Goal: Transaction & Acquisition: Obtain resource

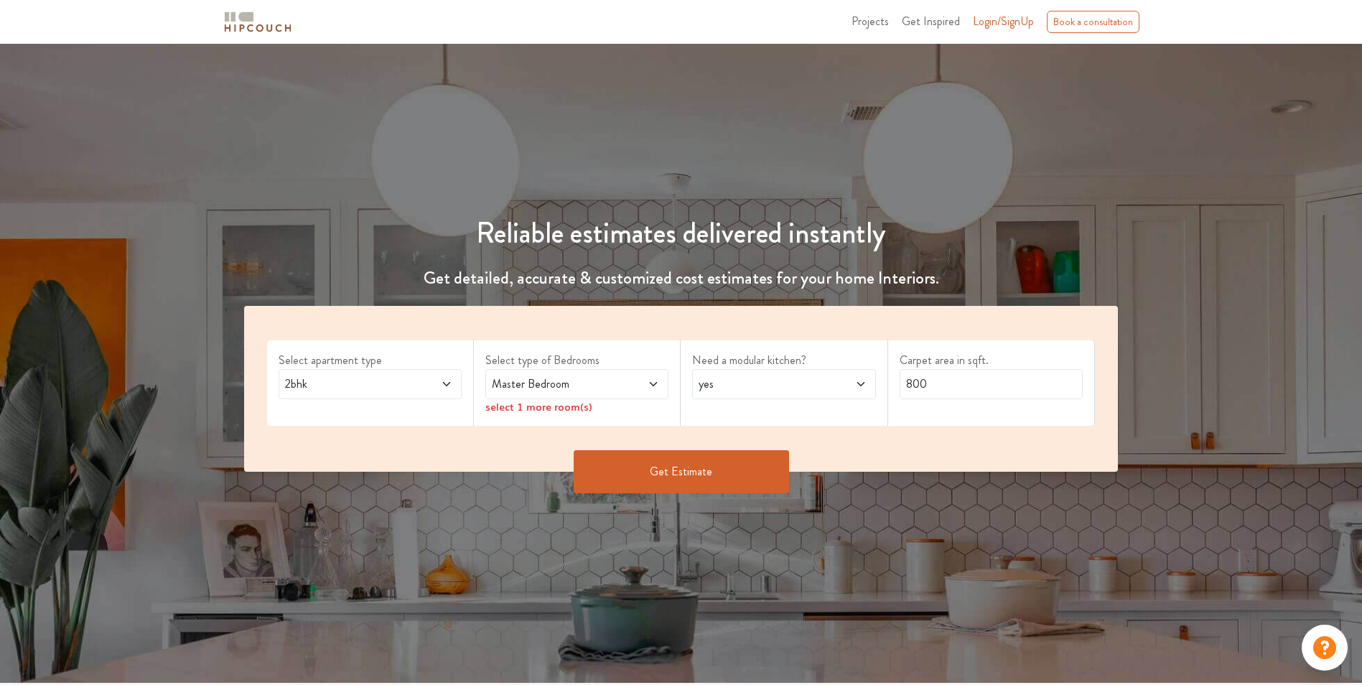
click at [448, 386] on icon at bounding box center [446, 383] width 11 height 11
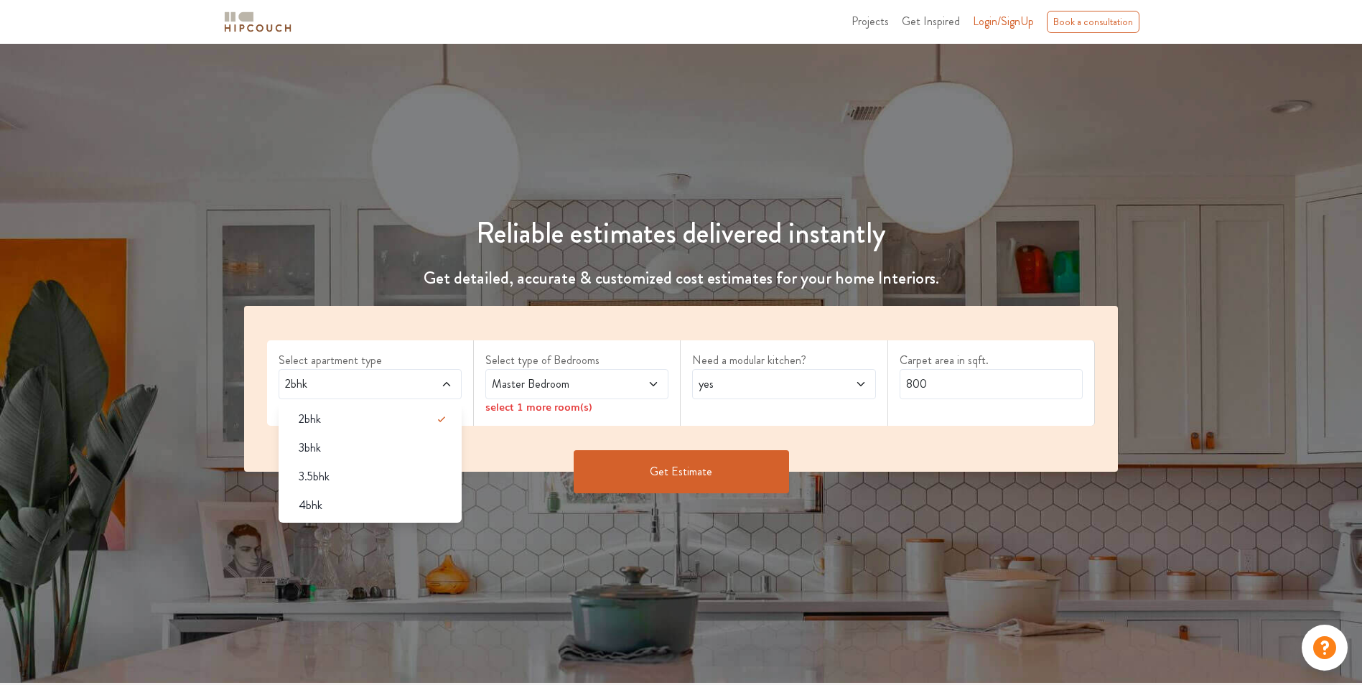
click at [354, 454] on div "3bhk" at bounding box center [374, 447] width 174 height 17
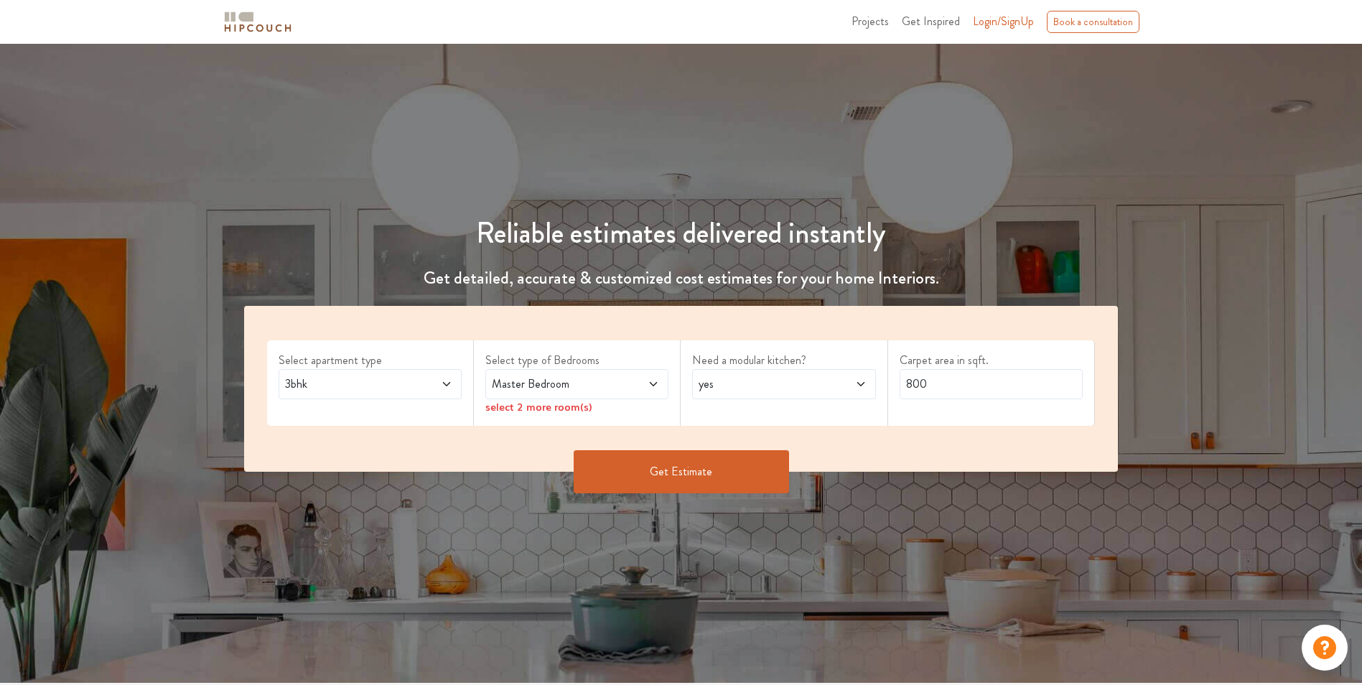
click at [534, 386] on span "Master Bedroom" at bounding box center [553, 383] width 128 height 17
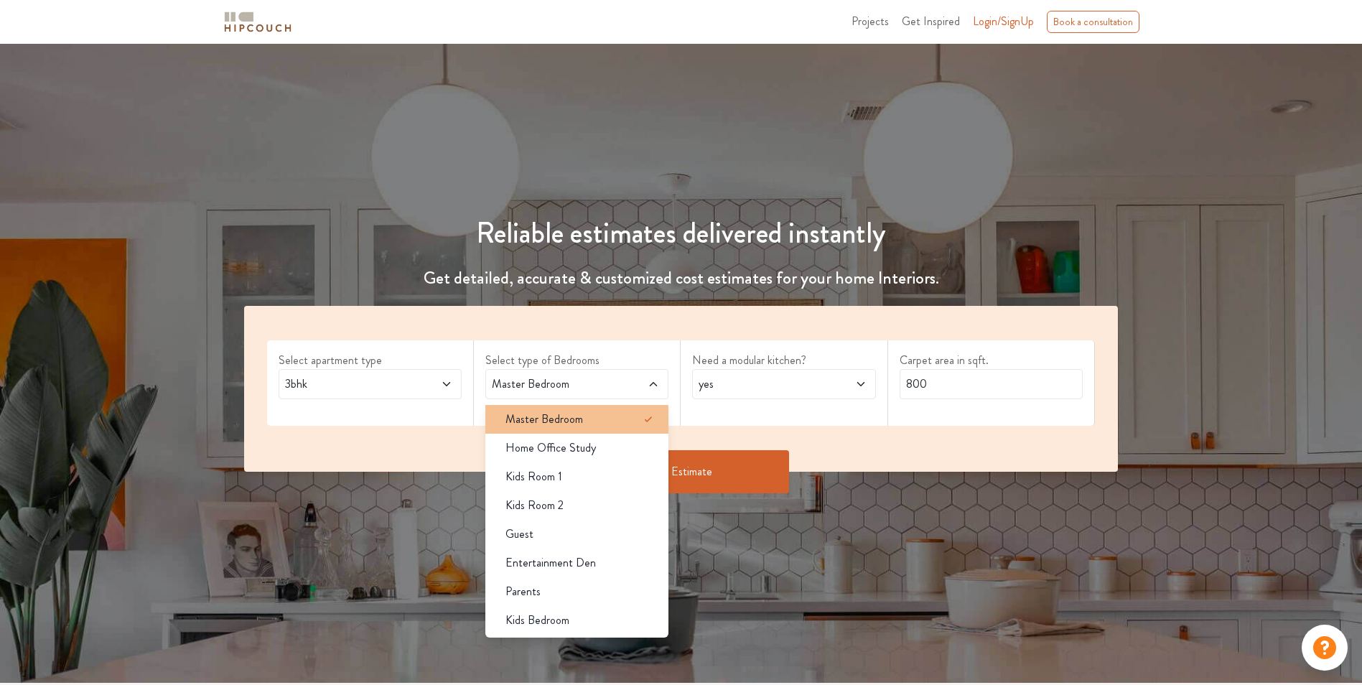
click at [606, 424] on div "Master Bedroom" at bounding box center [581, 419] width 174 height 17
click at [607, 417] on div "Master Bedroom" at bounding box center [581, 419] width 174 height 17
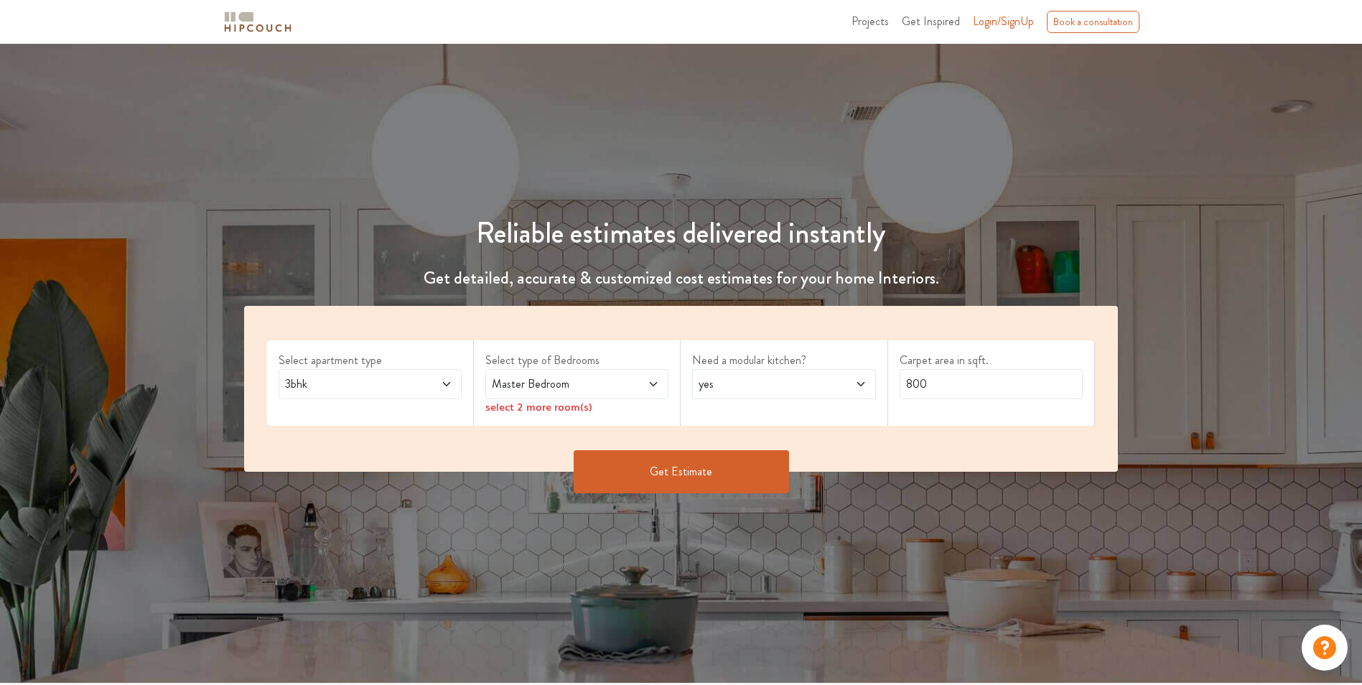
click at [620, 380] on span at bounding box center [638, 383] width 42 height 17
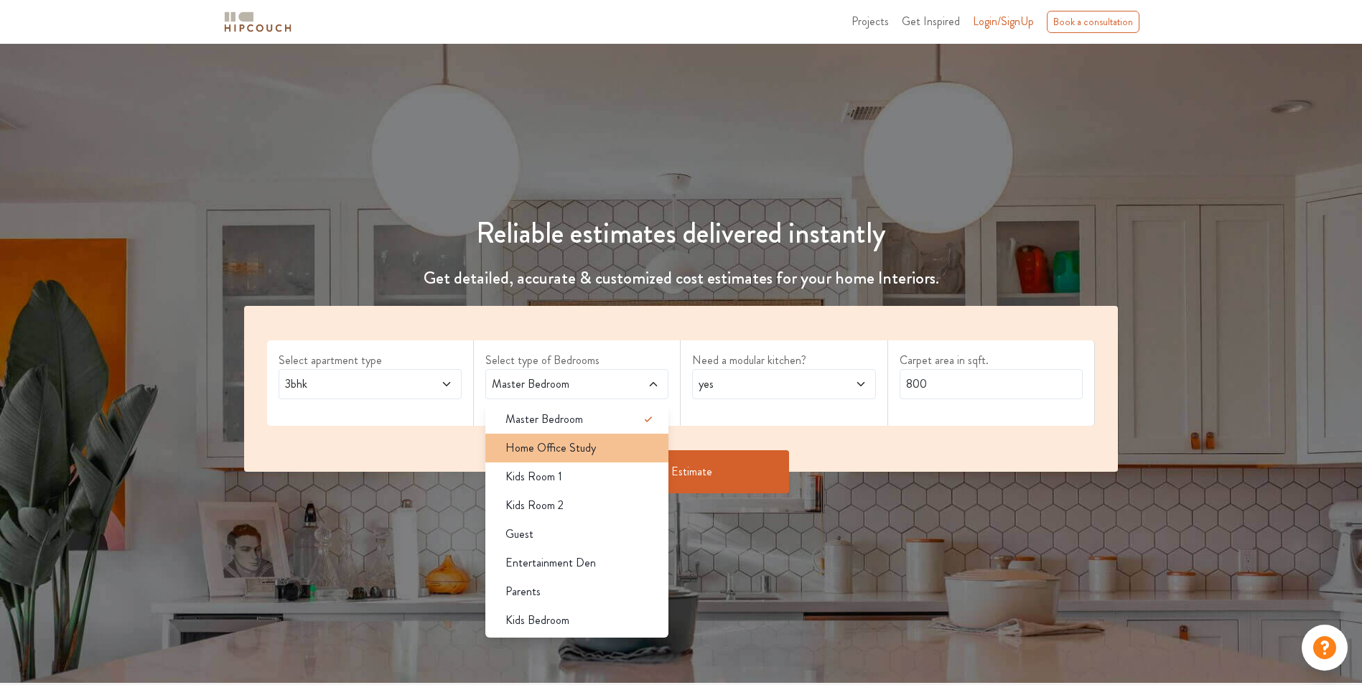
drag, startPoint x: 620, startPoint y: 380, endPoint x: 602, endPoint y: 446, distance: 68.3
click at [602, 446] on div "Home Office Study" at bounding box center [581, 447] width 174 height 17
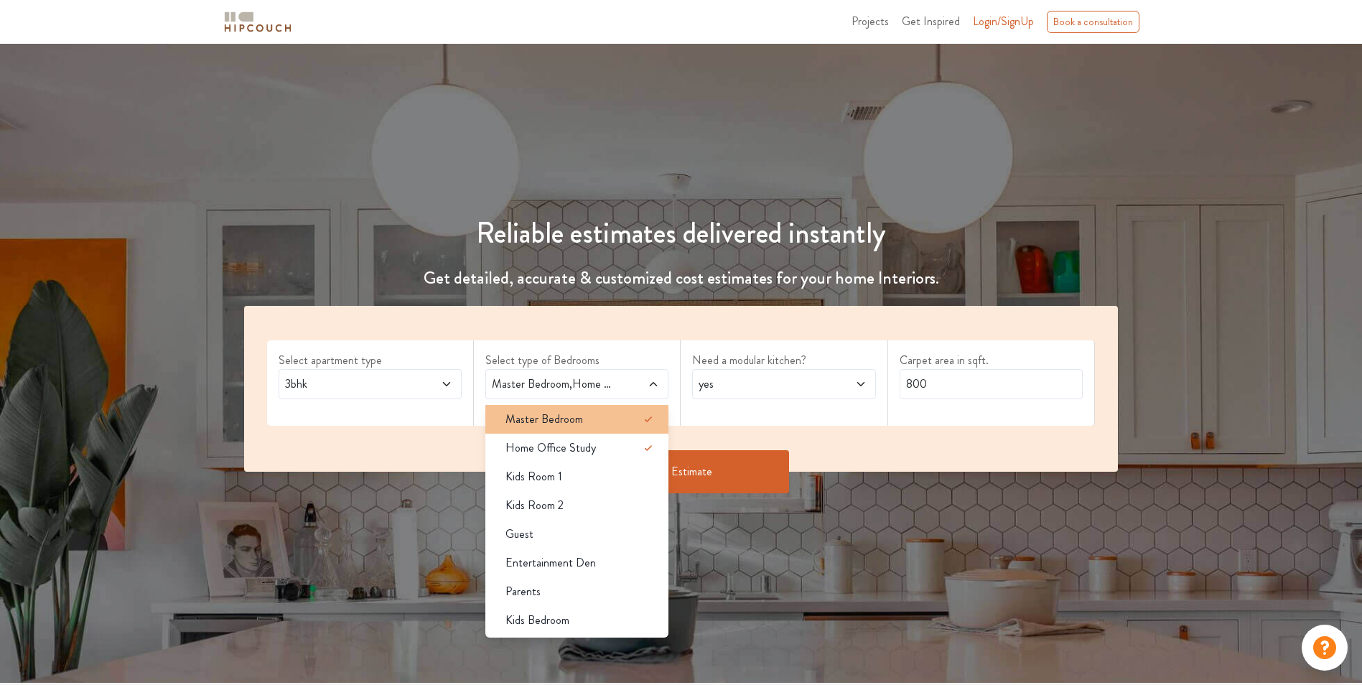
click at [606, 415] on div "Master Bedroom" at bounding box center [581, 419] width 174 height 17
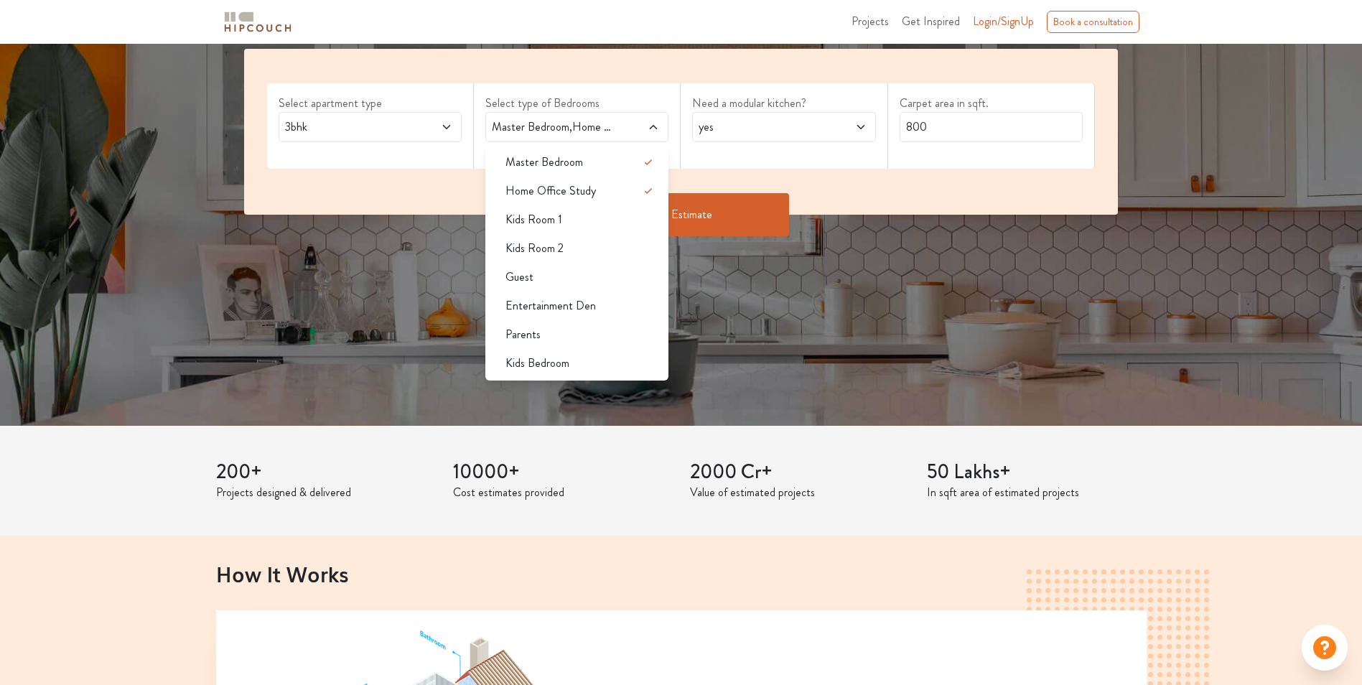
scroll to position [263, 0]
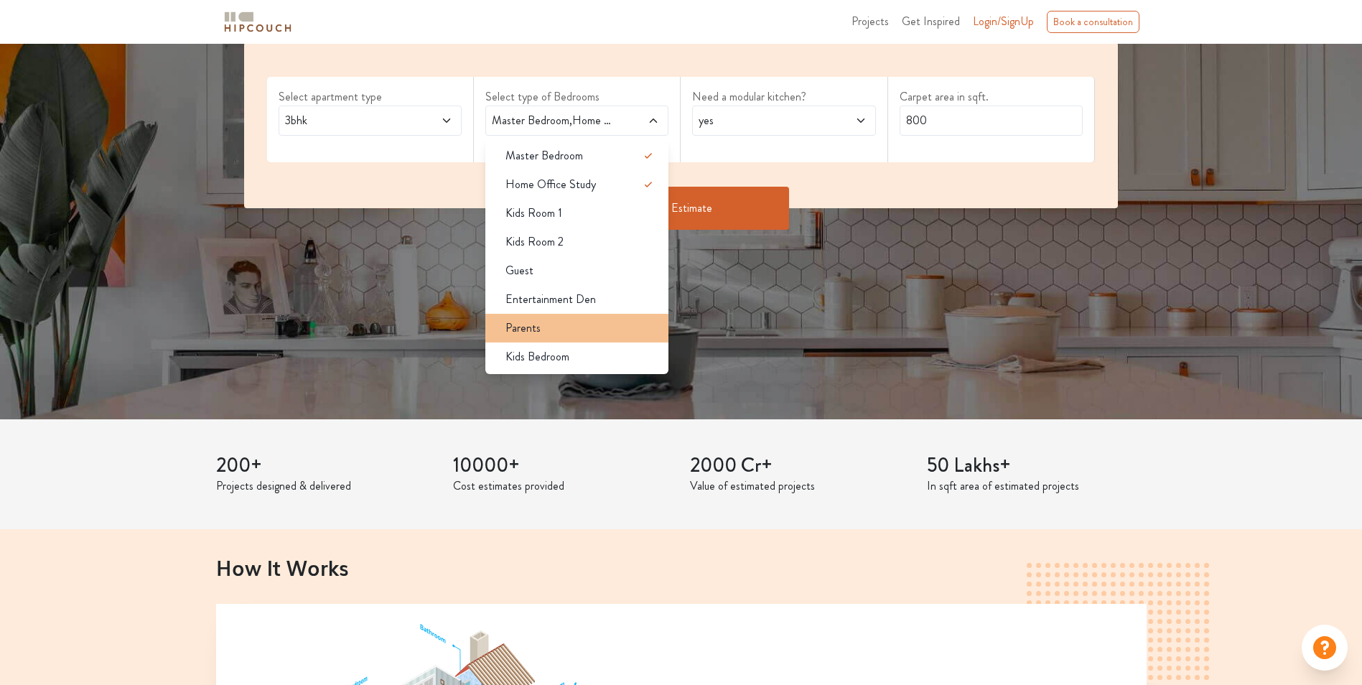
click at [569, 334] on div "Parents" at bounding box center [581, 327] width 174 height 17
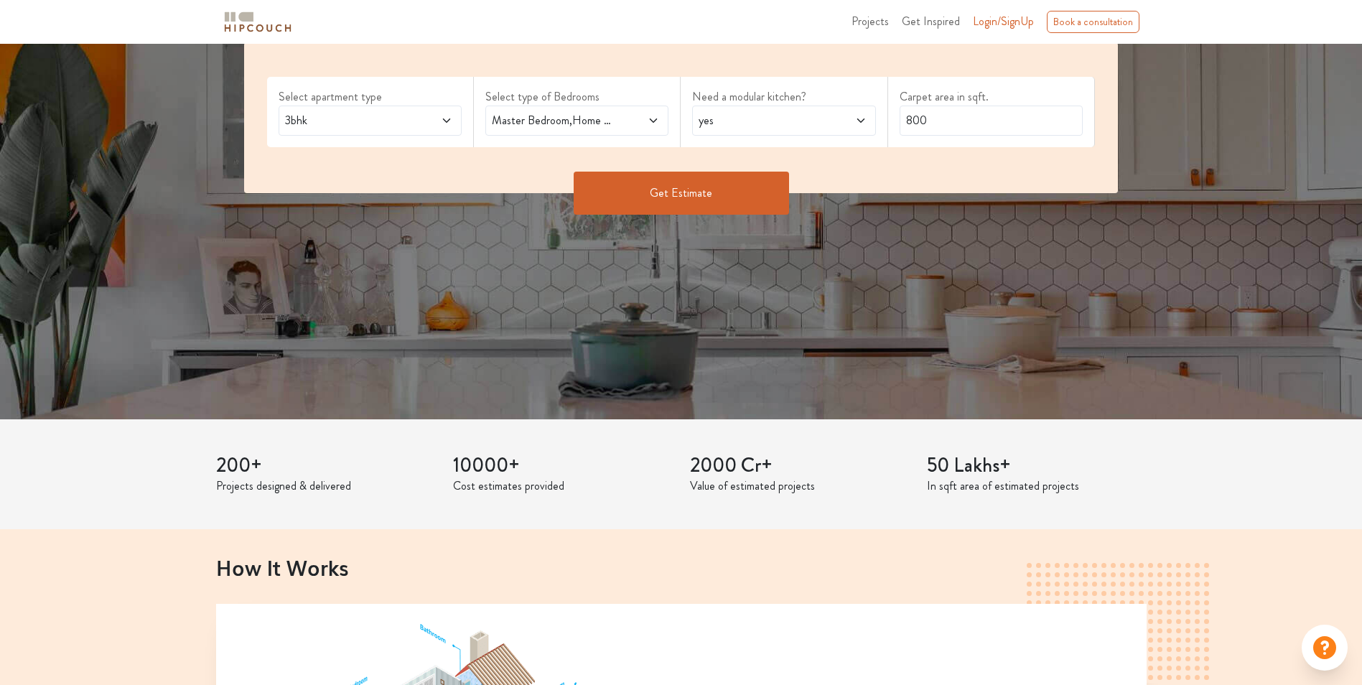
click at [584, 116] on span "Master Bedroom,Home Office Study,Parents" at bounding box center [553, 120] width 128 height 17
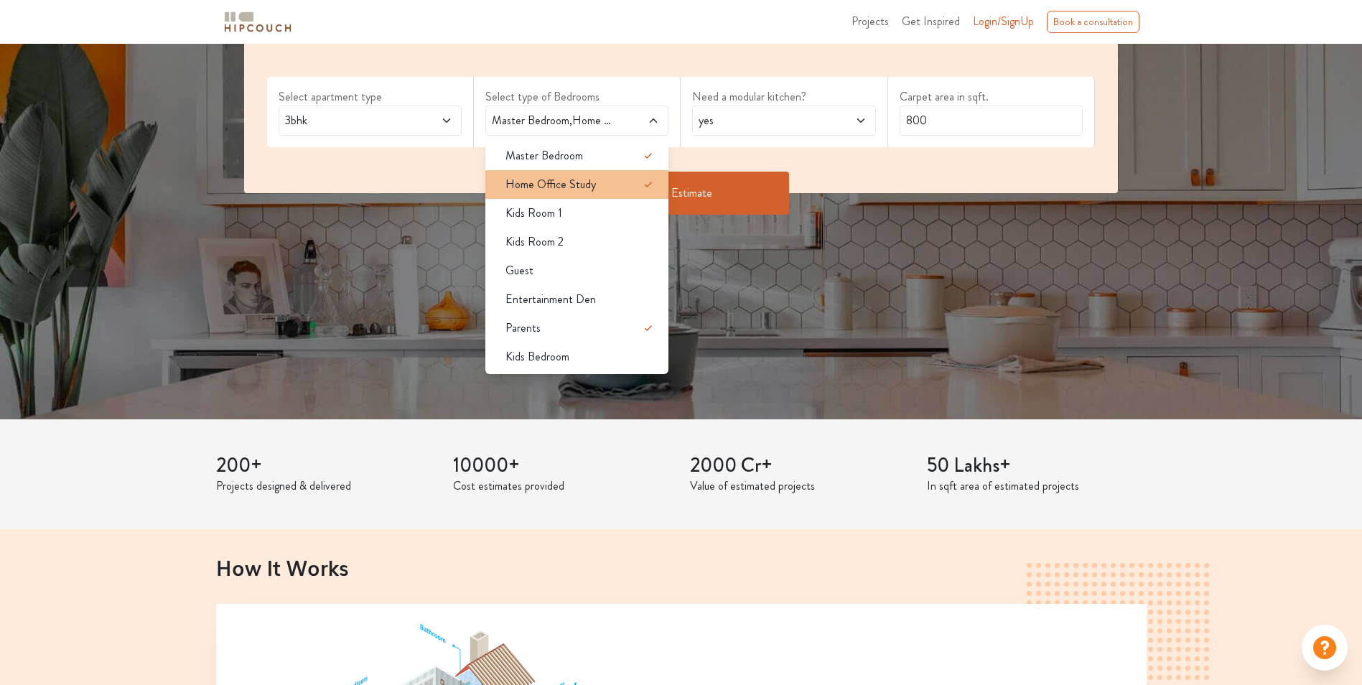
click at [648, 188] on icon at bounding box center [648, 184] width 17 height 17
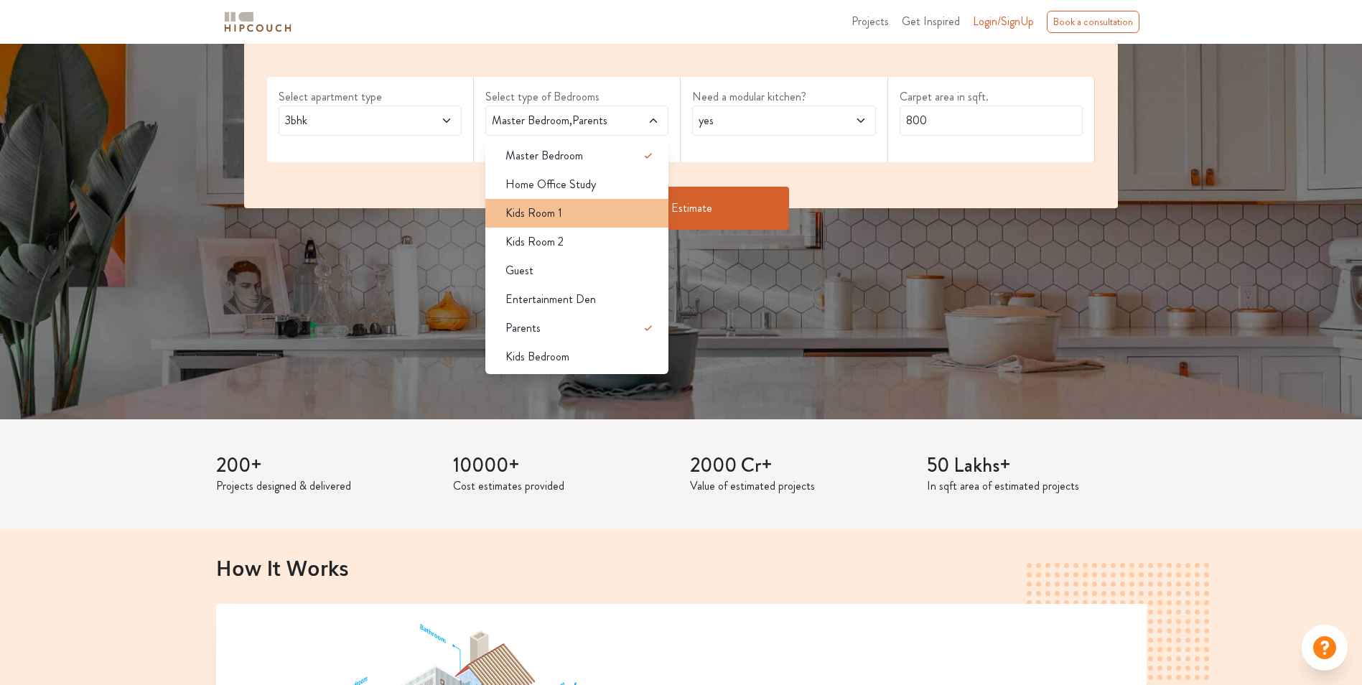
click at [626, 223] on li "Kids Room 1" at bounding box center [576, 213] width 183 height 29
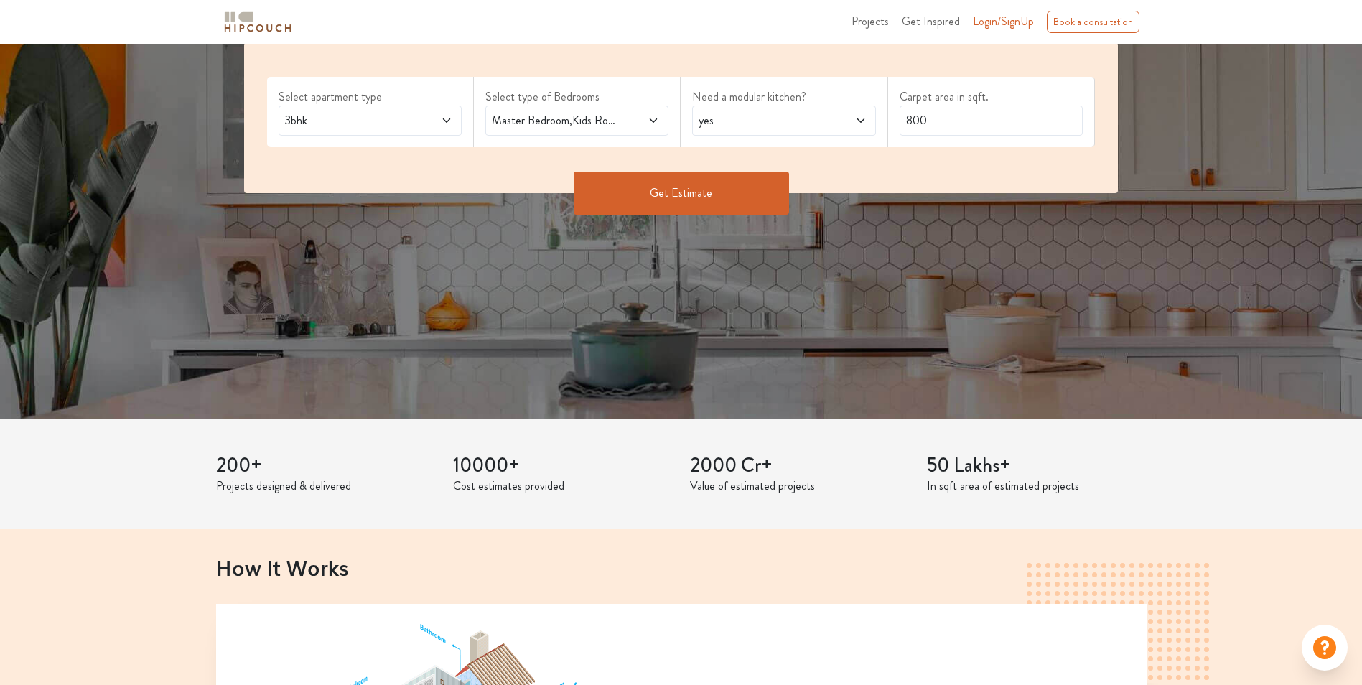
click at [622, 122] on span at bounding box center [638, 120] width 42 height 17
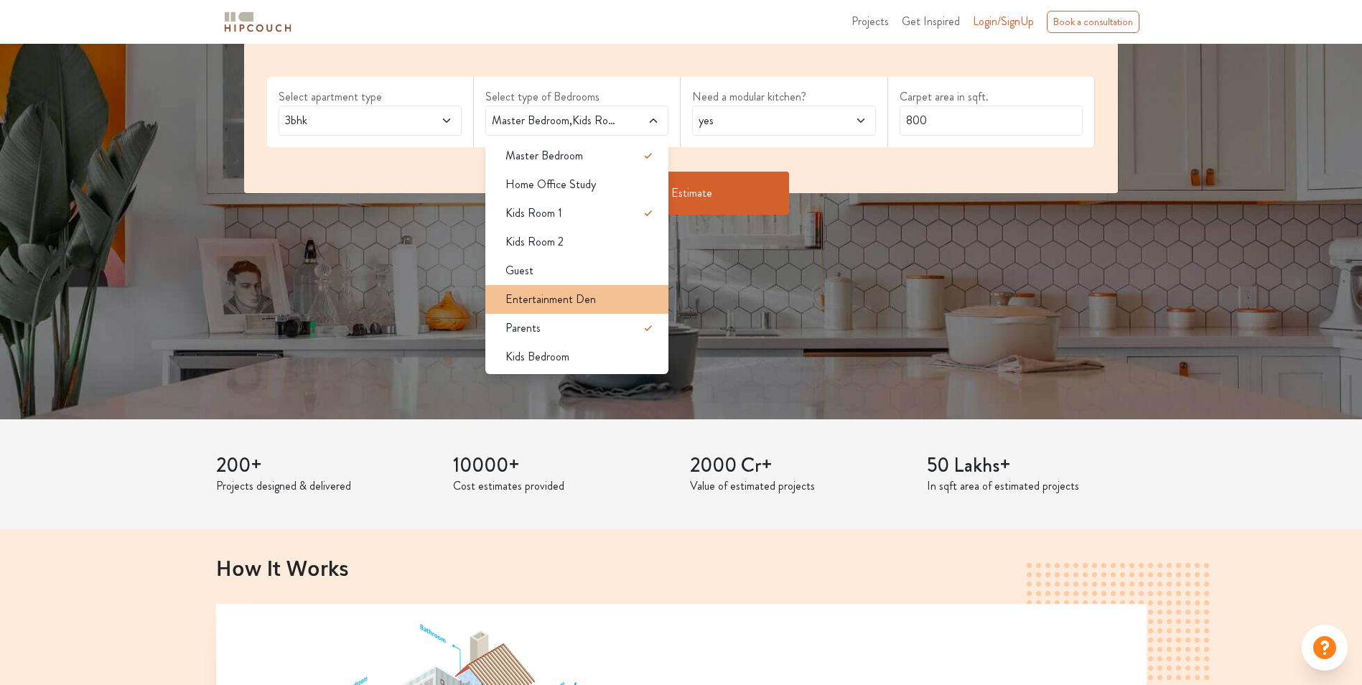
click at [592, 300] on span "Entertainment Den" at bounding box center [550, 299] width 90 height 17
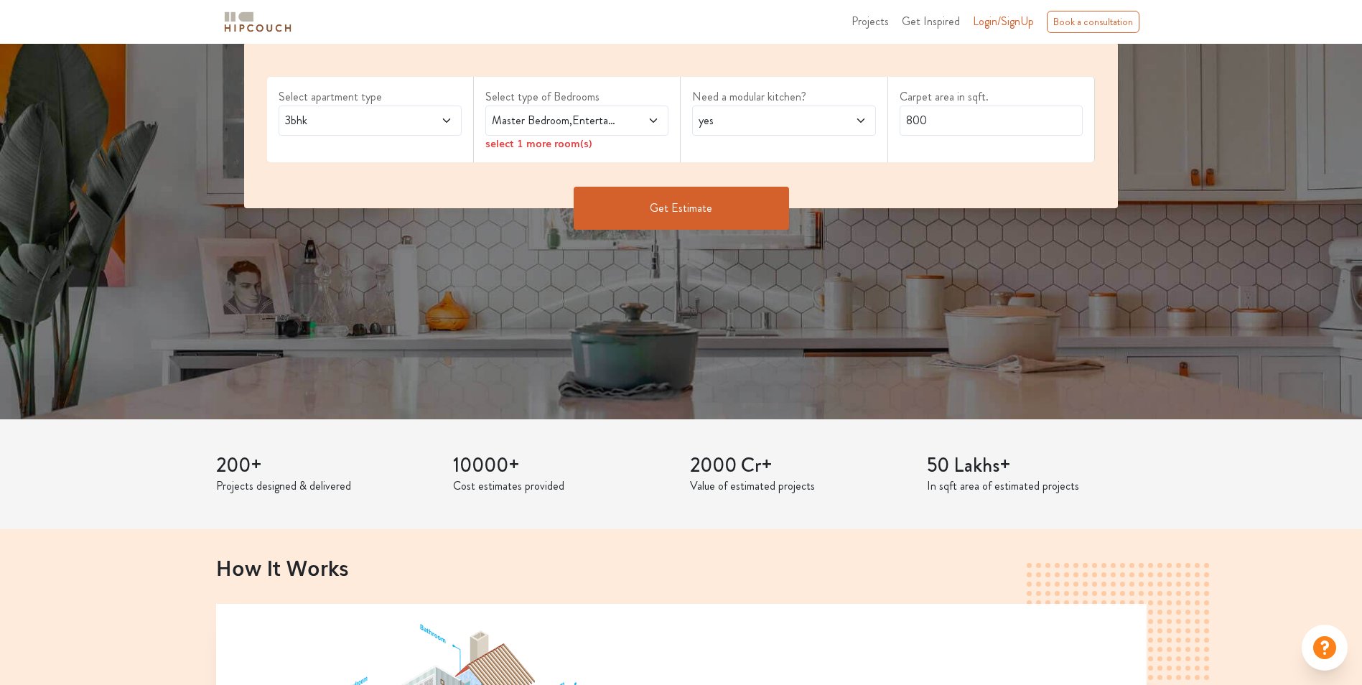
click at [618, 121] on span at bounding box center [638, 120] width 42 height 17
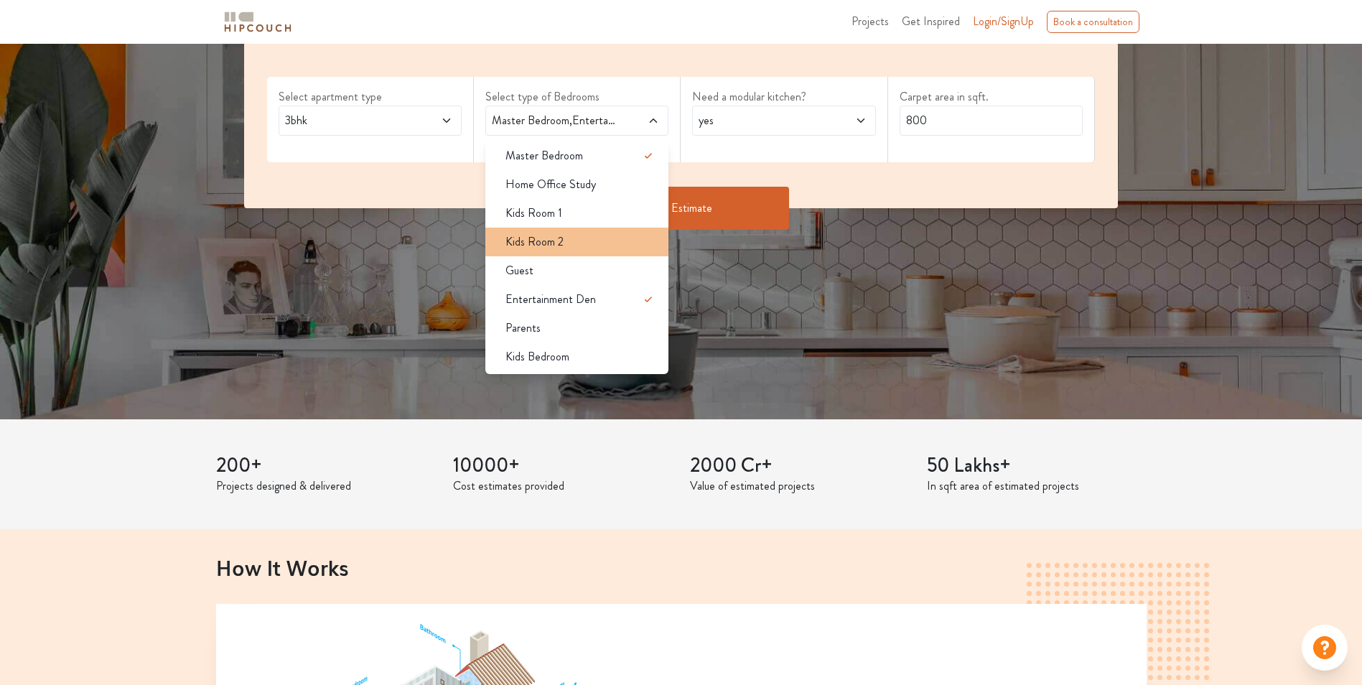
scroll to position [0, 0]
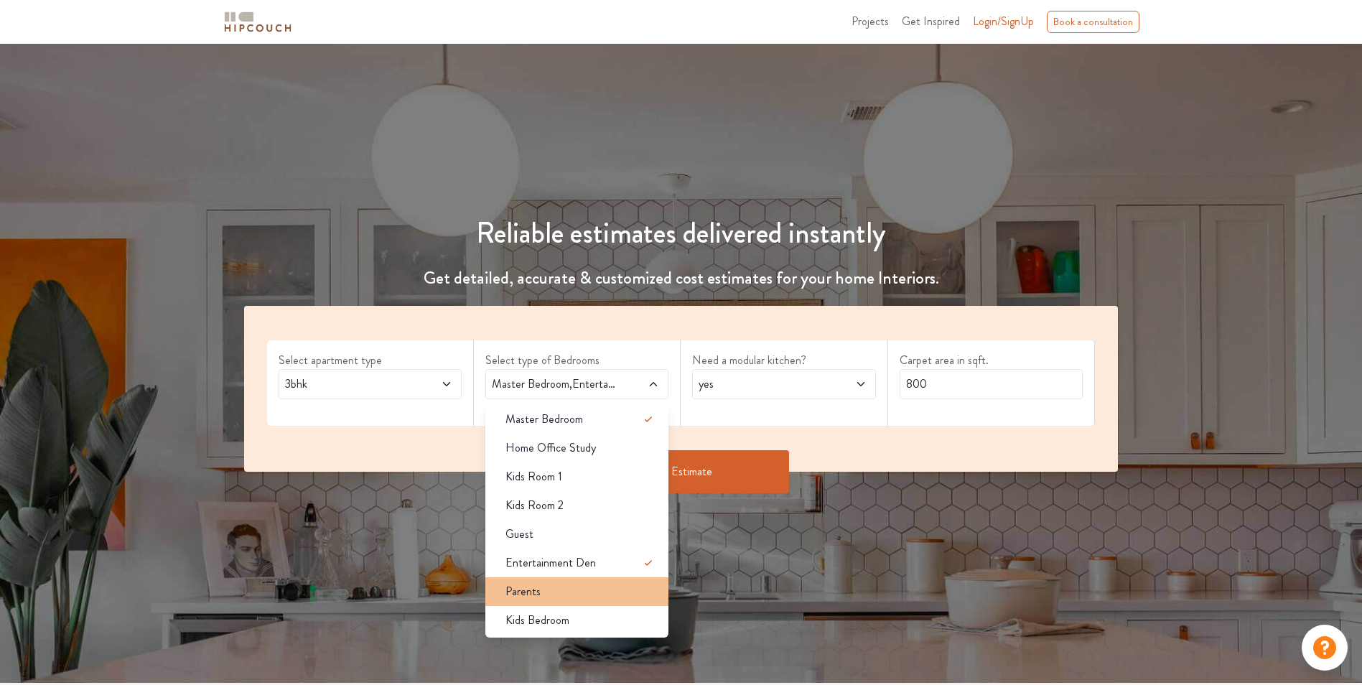
click at [602, 584] on div "Parents" at bounding box center [581, 591] width 174 height 17
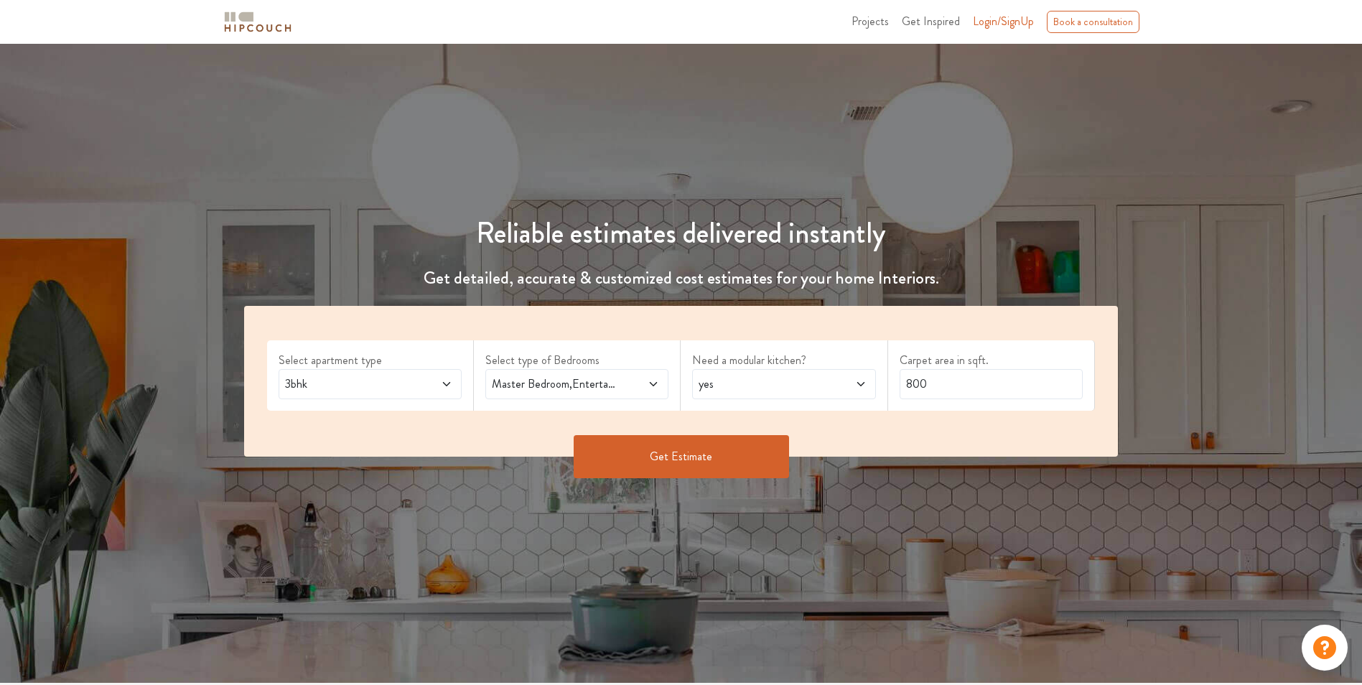
click at [636, 387] on span at bounding box center [638, 383] width 42 height 17
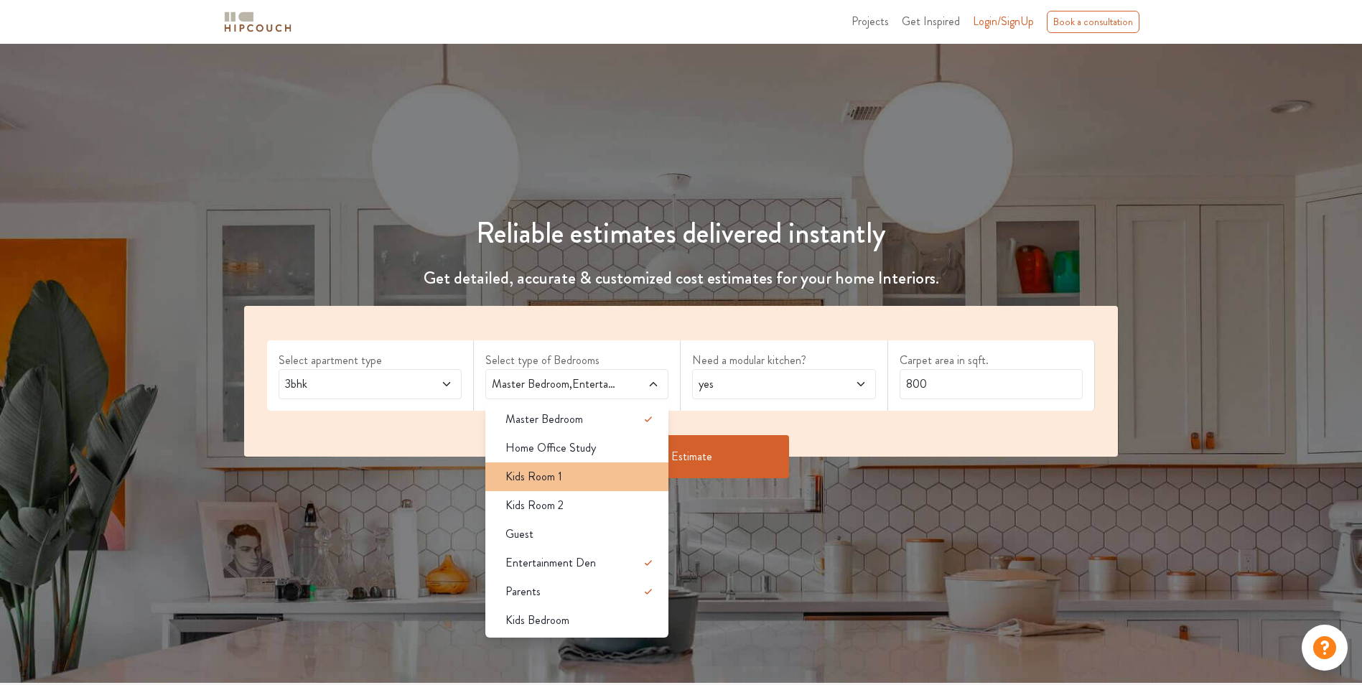
click at [631, 474] on div "Kids Room 1" at bounding box center [581, 476] width 174 height 17
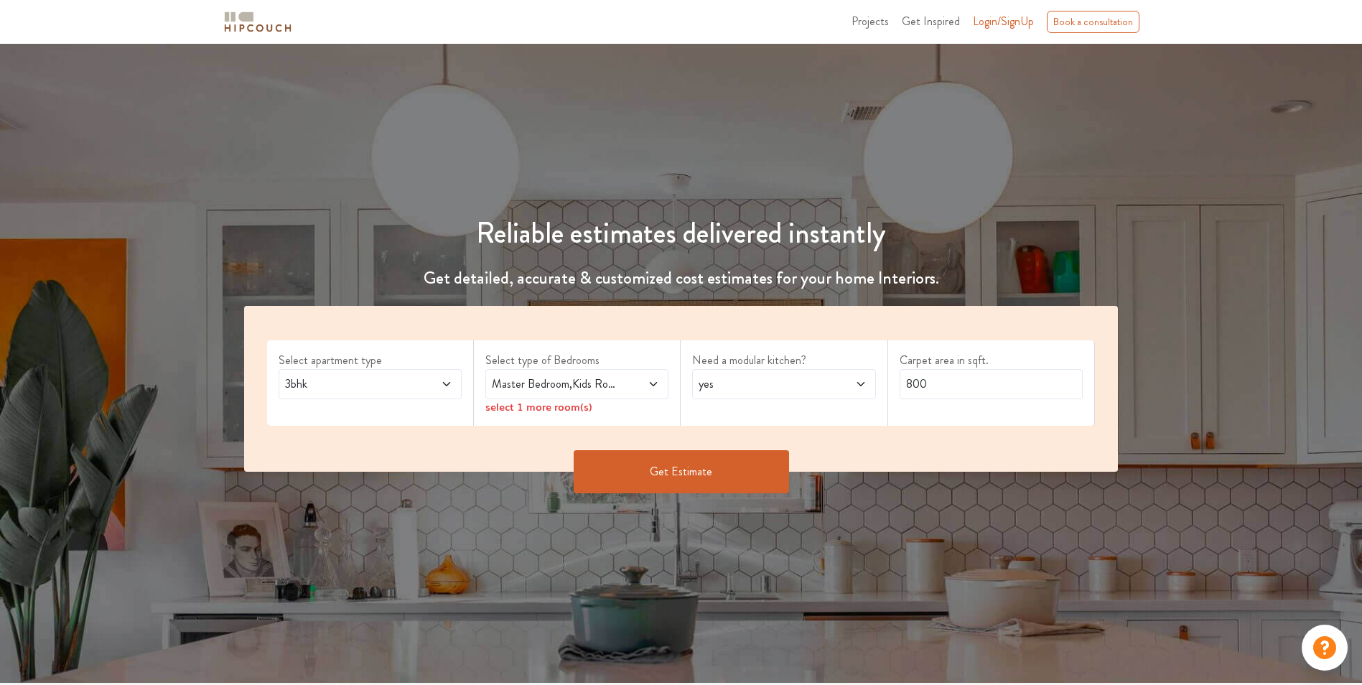
click at [632, 388] on span at bounding box center [638, 383] width 42 height 17
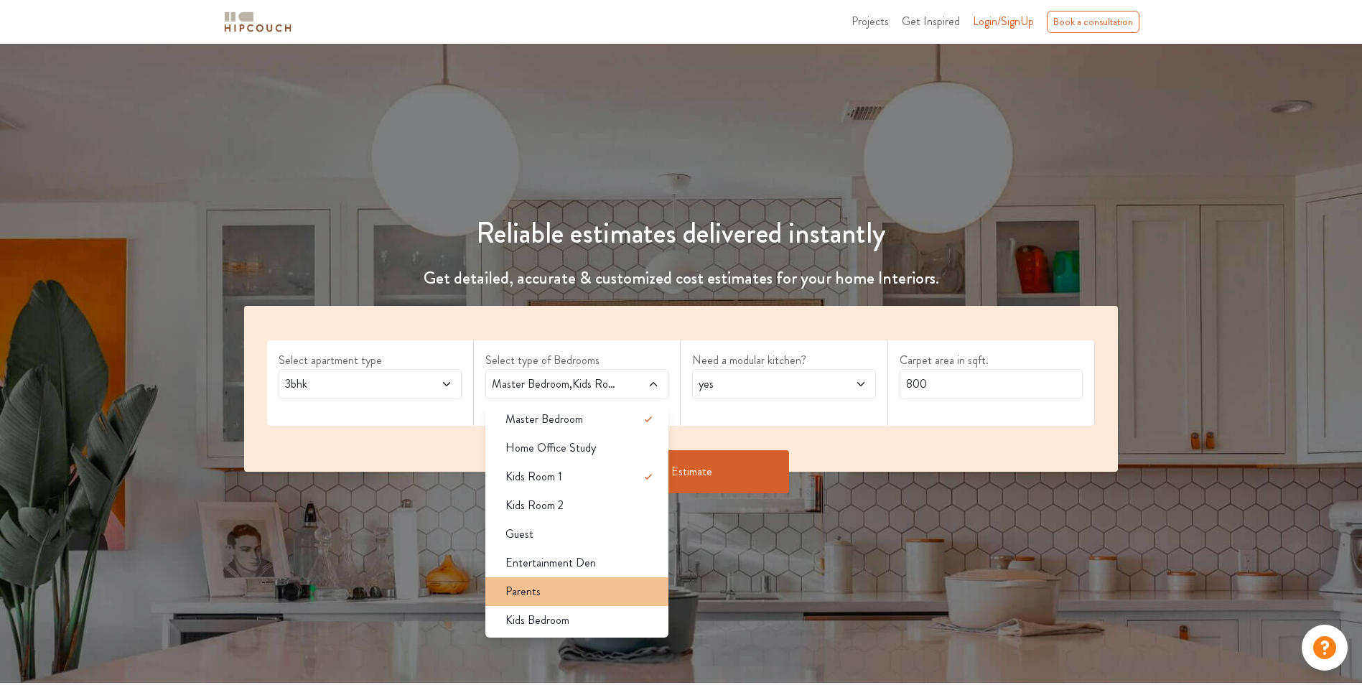
click at [609, 589] on div "Parents" at bounding box center [581, 591] width 174 height 17
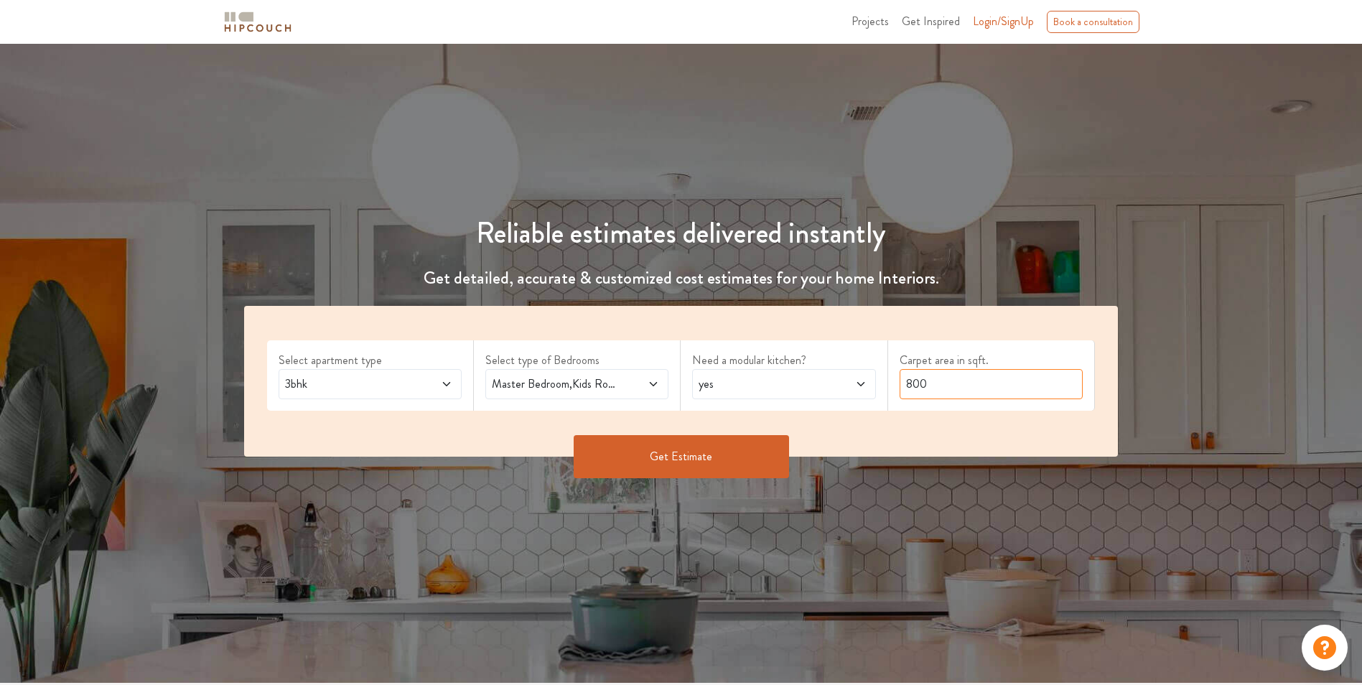
click at [940, 388] on input "800" at bounding box center [991, 384] width 183 height 30
type input "1200"
click at [716, 456] on button "Get Estimate" at bounding box center [681, 456] width 215 height 43
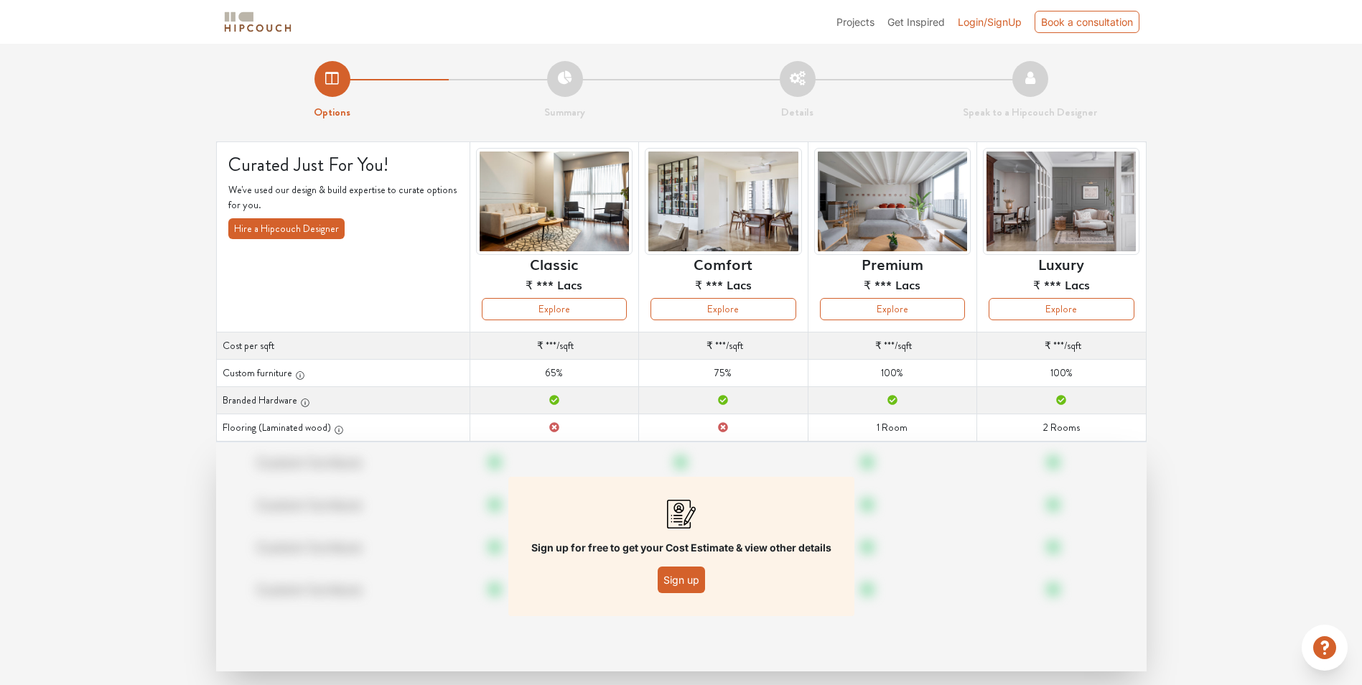
click at [696, 582] on button "Sign up" at bounding box center [681, 579] width 47 height 27
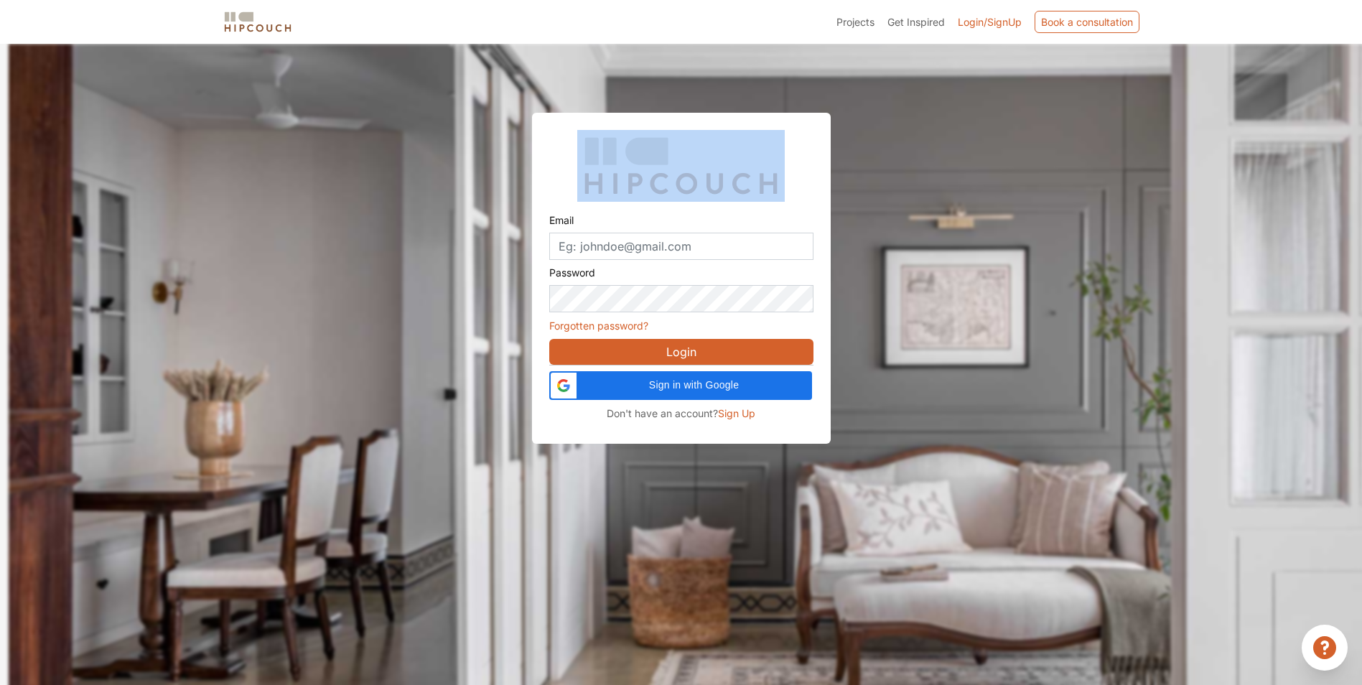
click at [696, 582] on div at bounding box center [690, 386] width 1362 height 685
